Goal: Check status: Check status

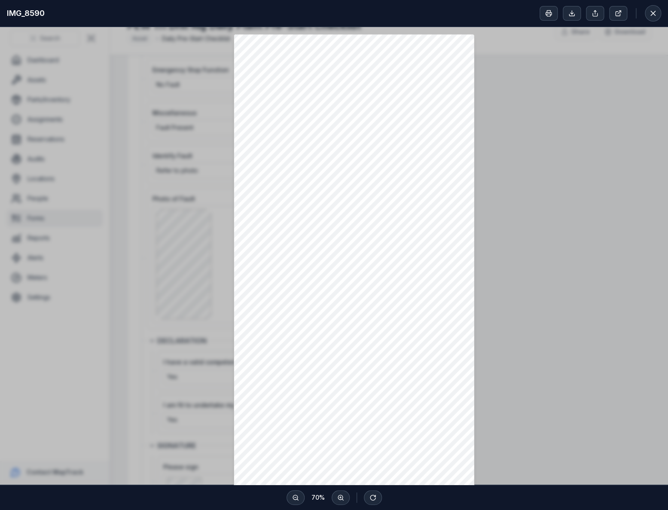
scroll to position [117, 0]
click at [650, 9] on icon at bounding box center [652, 13] width 9 height 9
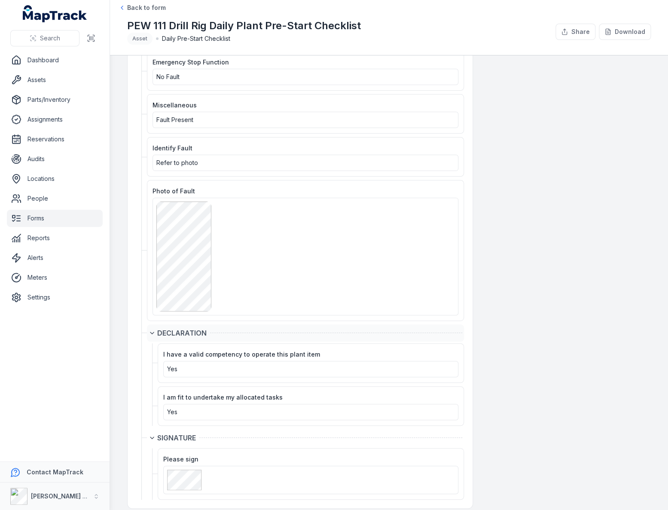
scroll to position [1375, 0]
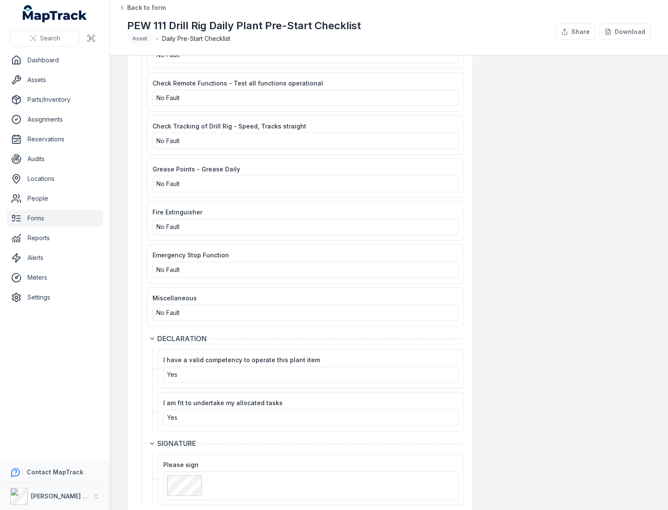
scroll to position [1360, 0]
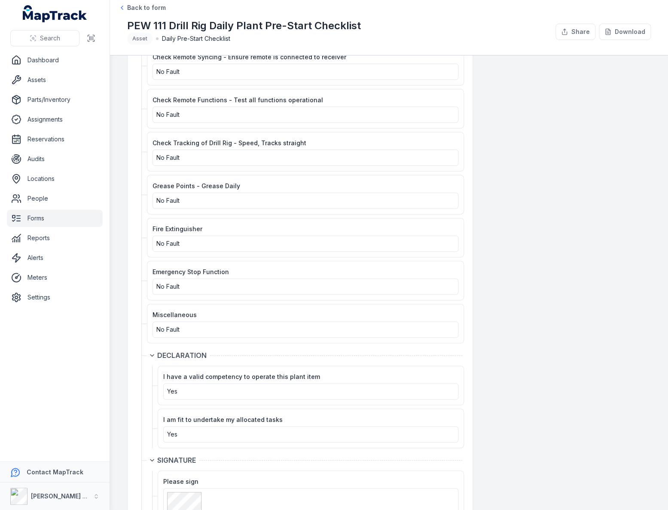
scroll to position [1274, 0]
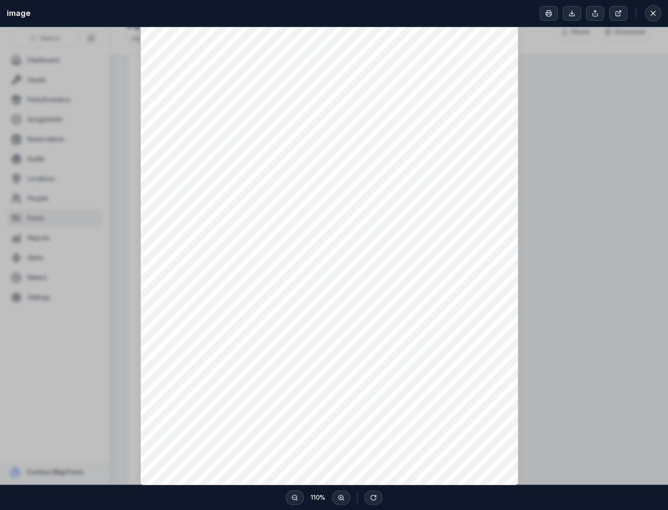
scroll to position [14, 0]
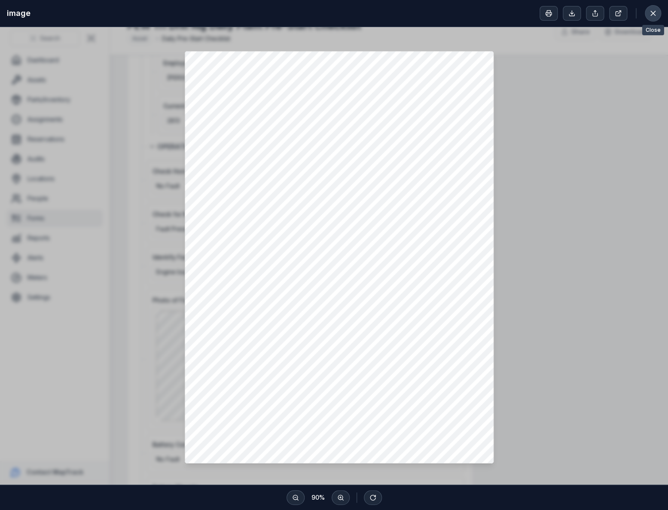
click at [654, 13] on icon at bounding box center [652, 13] width 9 height 9
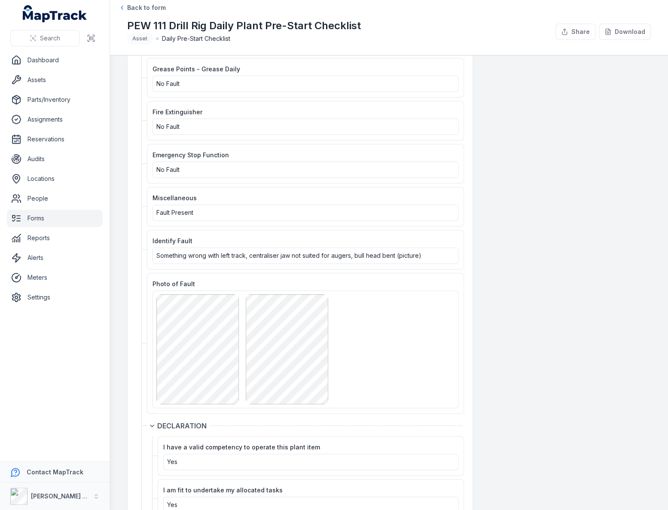
scroll to position [1405, 0]
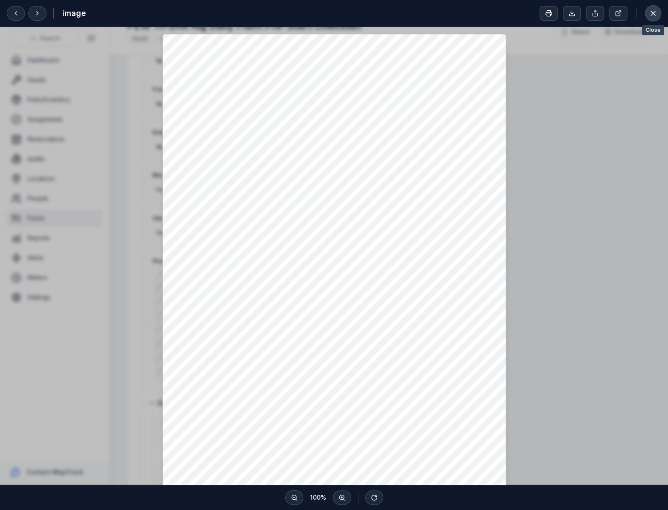
click at [651, 12] on icon at bounding box center [652, 13] width 4 height 4
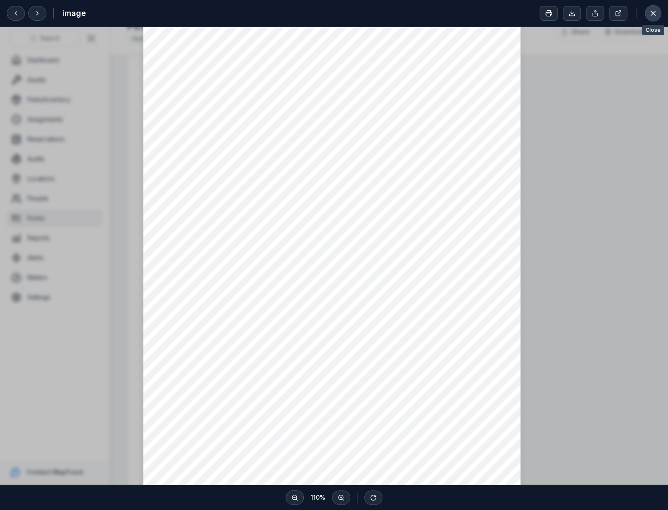
click at [646, 14] on button at bounding box center [652, 13] width 16 height 16
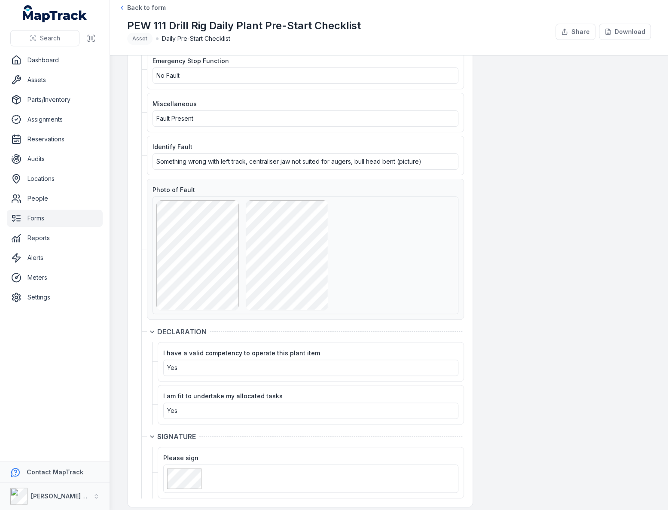
scroll to position [1477, 0]
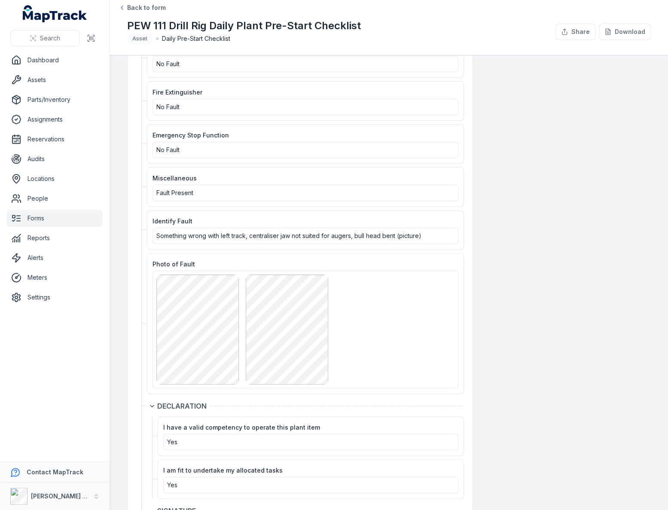
scroll to position [1477, 0]
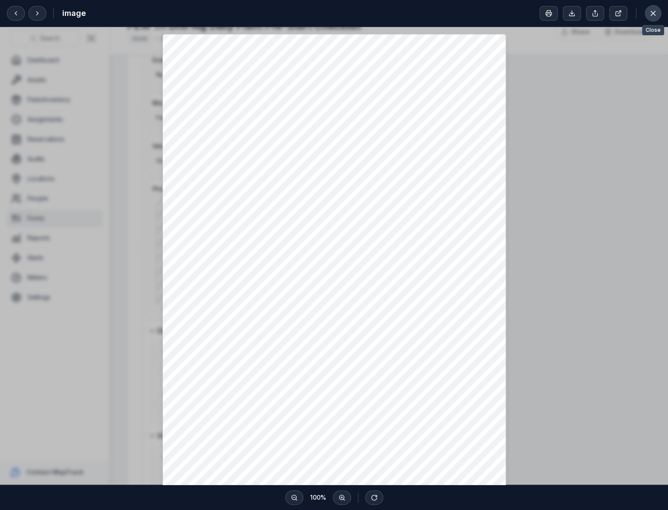
click at [653, 17] on icon at bounding box center [652, 13] width 9 height 9
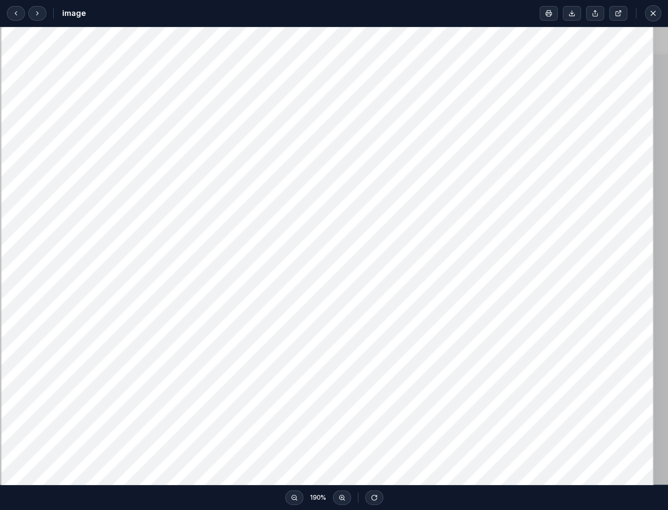
scroll to position [156, 0]
click at [647, 14] on button at bounding box center [652, 13] width 16 height 16
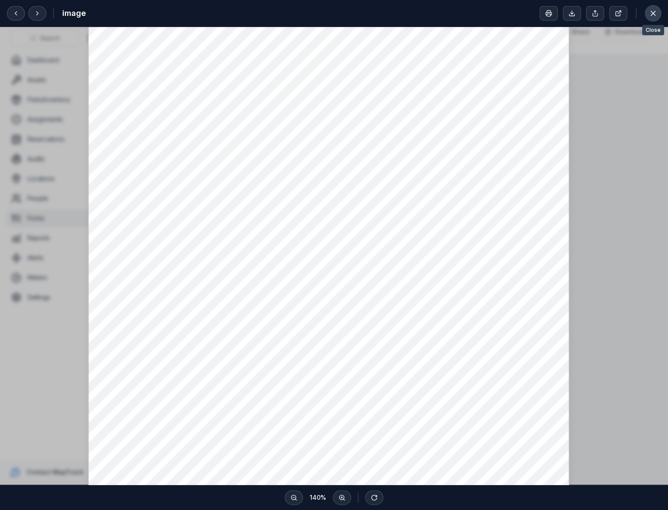
click at [654, 13] on icon at bounding box center [652, 13] width 9 height 9
